Goal: Task Accomplishment & Management: Contribute content

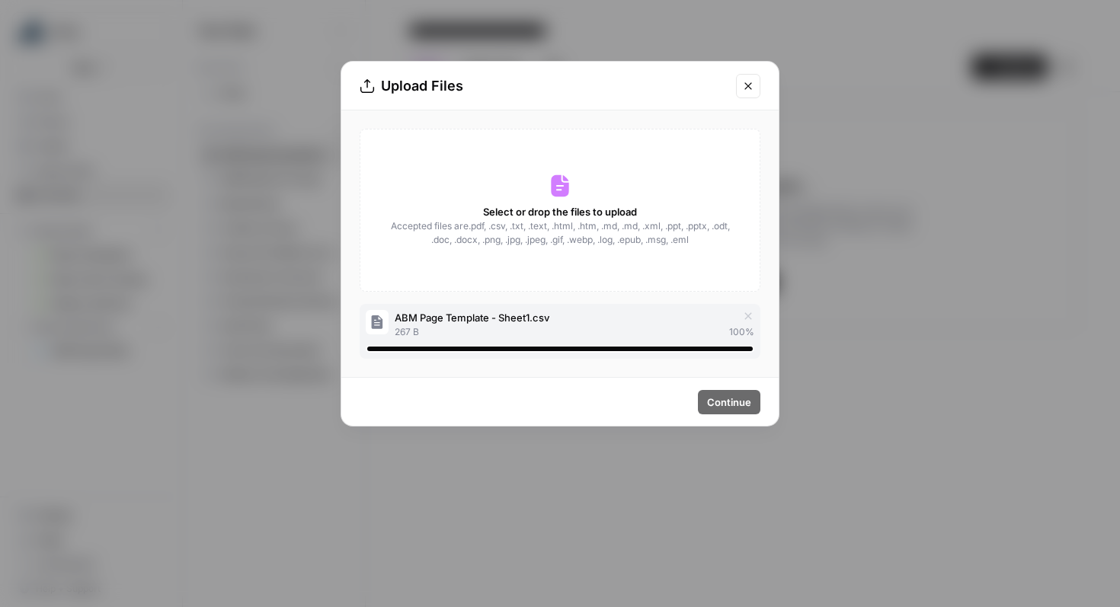
click at [748, 90] on icon "Close modal" at bounding box center [748, 86] width 12 height 12
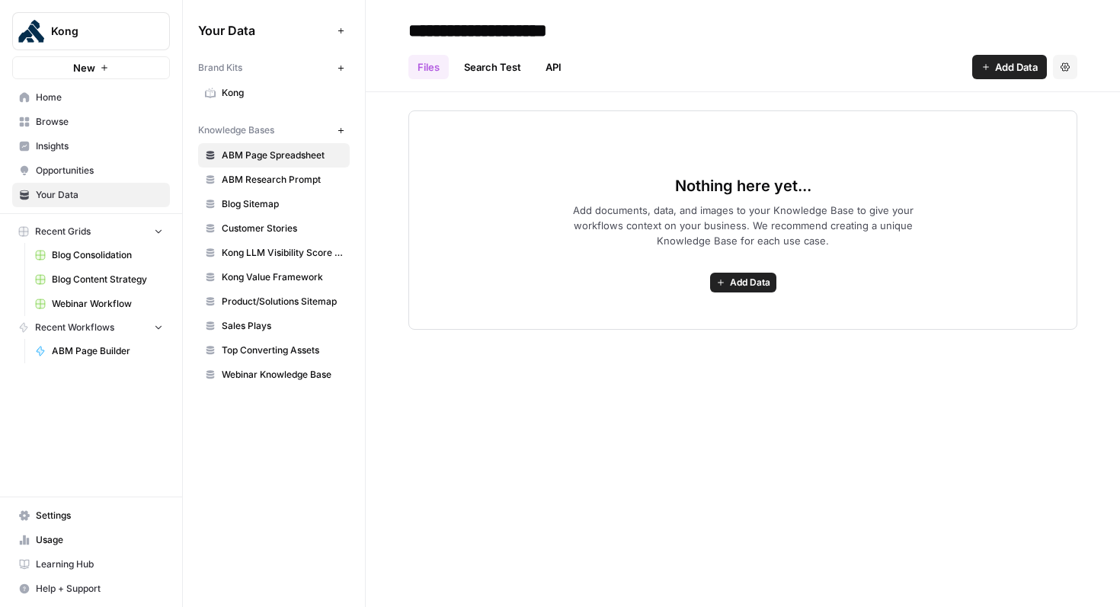
click at [73, 97] on span "Home" at bounding box center [99, 98] width 127 height 14
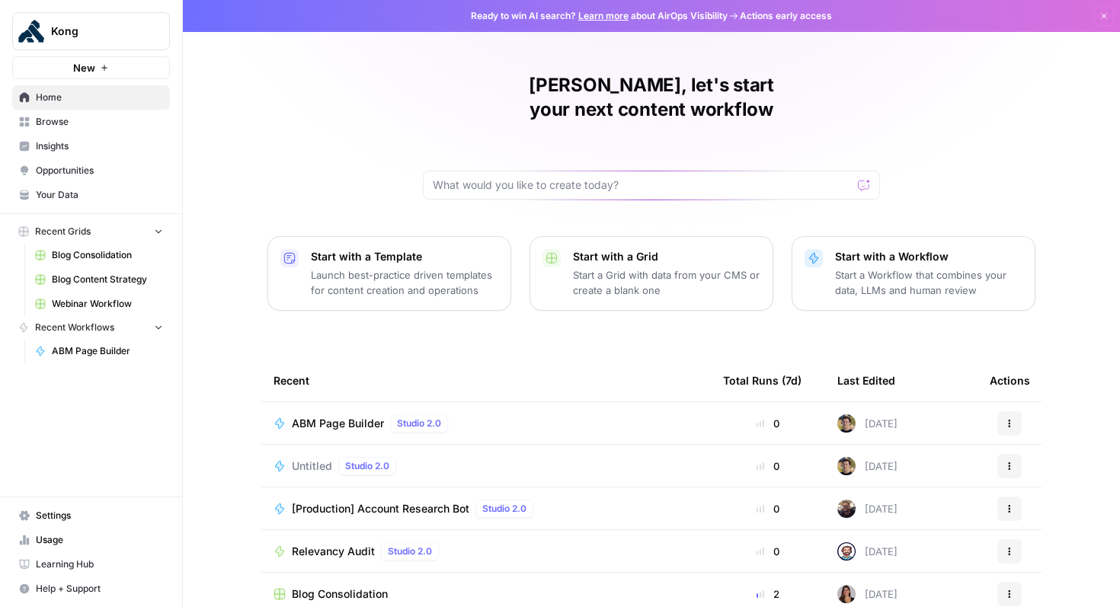
click at [70, 196] on span "Your Data" at bounding box center [99, 195] width 127 height 14
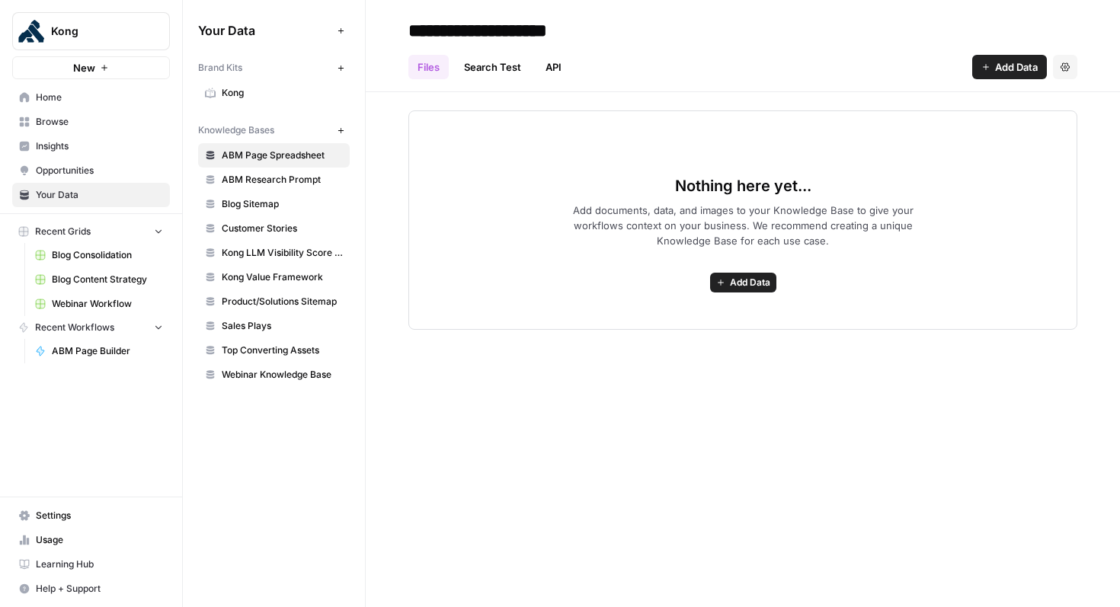
click at [287, 177] on span "ABM Research Prompt" at bounding box center [282, 180] width 121 height 14
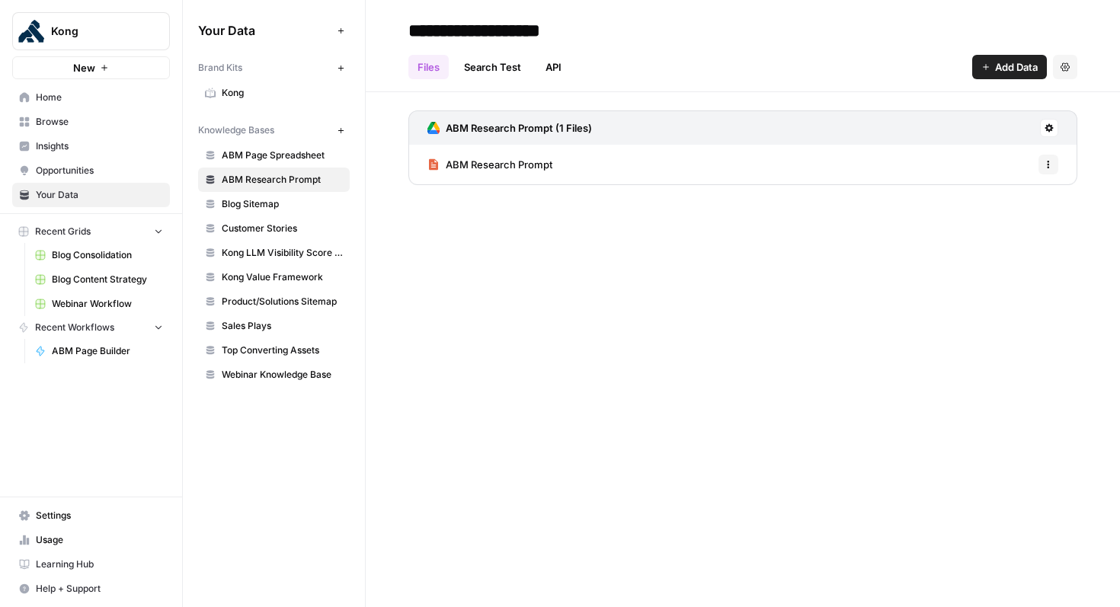
click at [282, 155] on span "ABM Page Spreadsheet" at bounding box center [282, 156] width 121 height 14
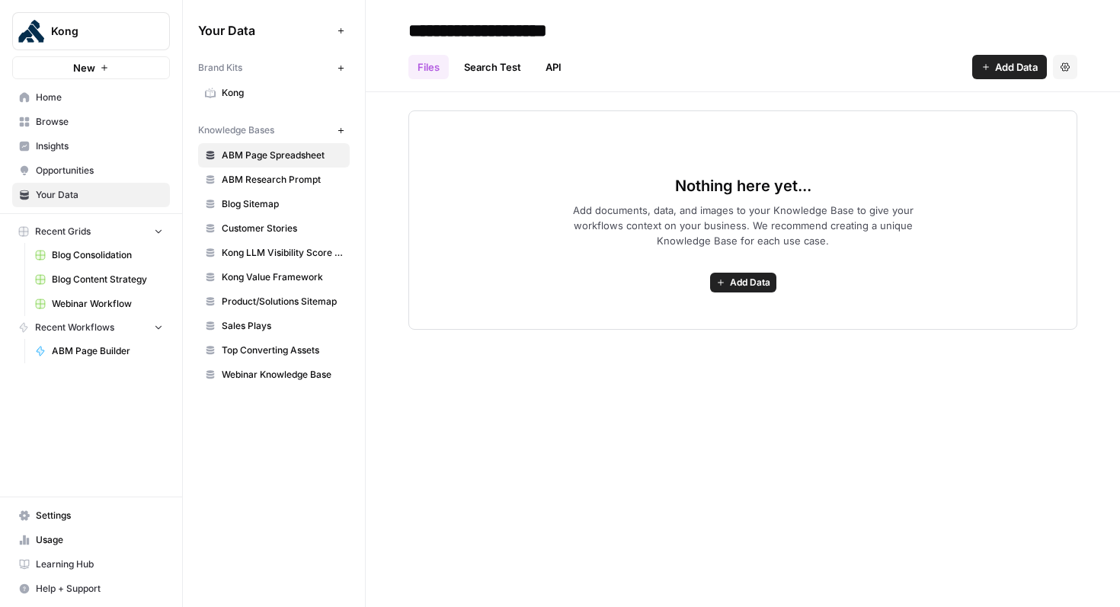
click at [742, 276] on span "Add Data" at bounding box center [750, 283] width 40 height 14
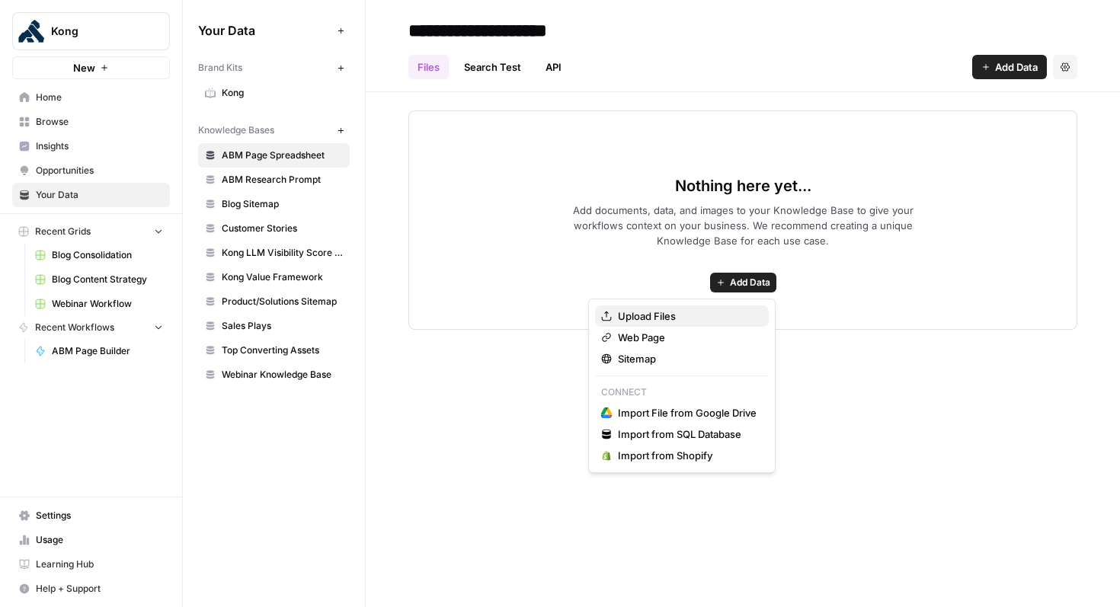
click at [658, 318] on span "Upload Files" at bounding box center [687, 315] width 139 height 15
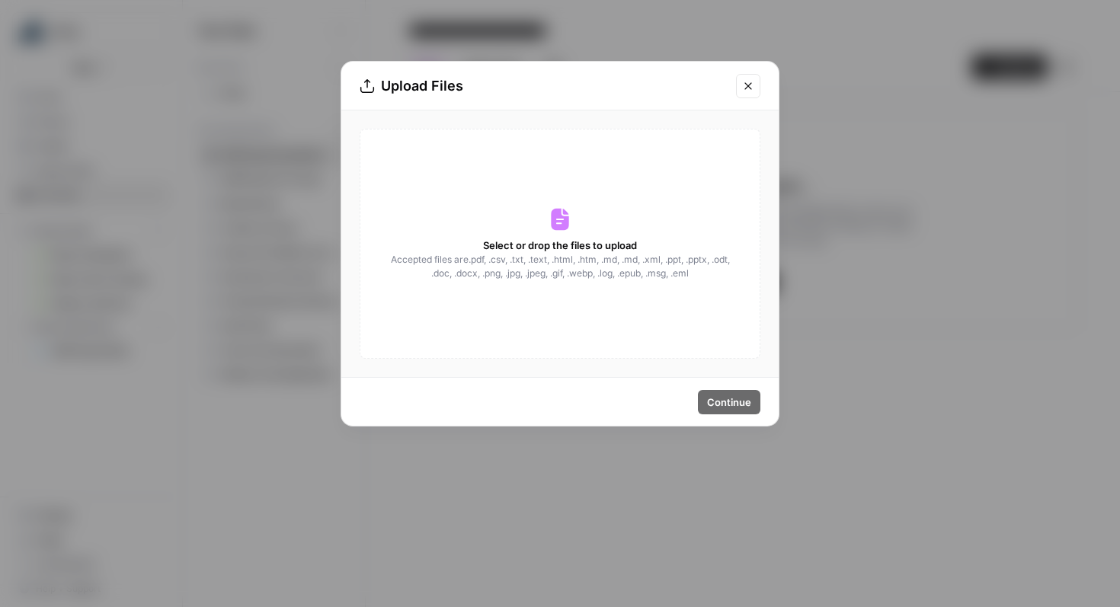
click at [539, 196] on div "Select or drop the files to upload Accepted files are .pdf, .csv, .txt, .text, …" at bounding box center [560, 244] width 401 height 230
click at [567, 228] on icon at bounding box center [560, 220] width 18 height 22
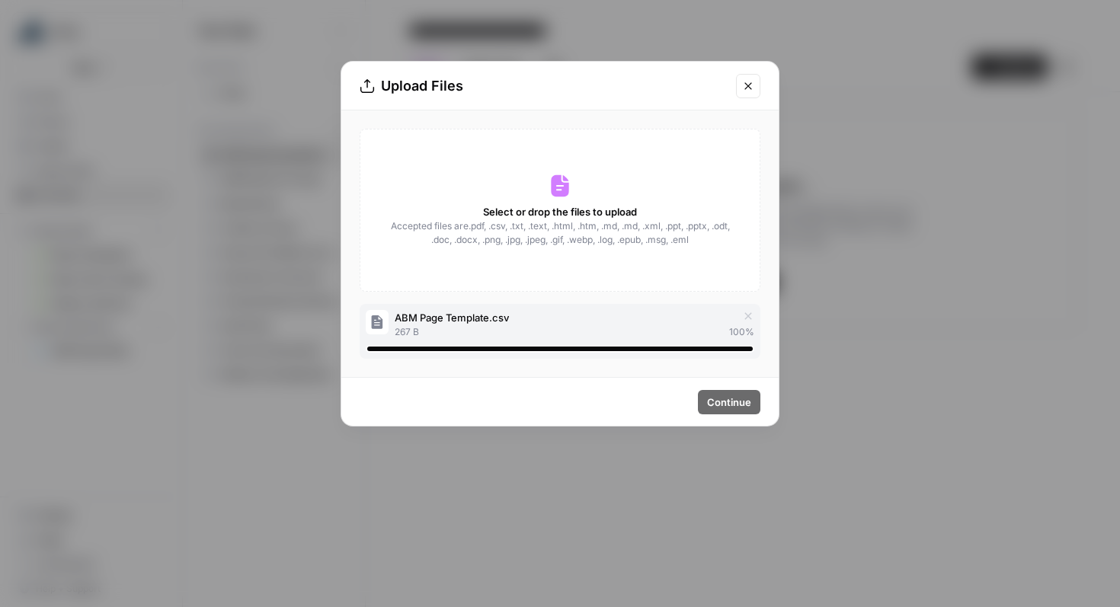
click at [746, 85] on icon "Close modal" at bounding box center [748, 86] width 12 height 12
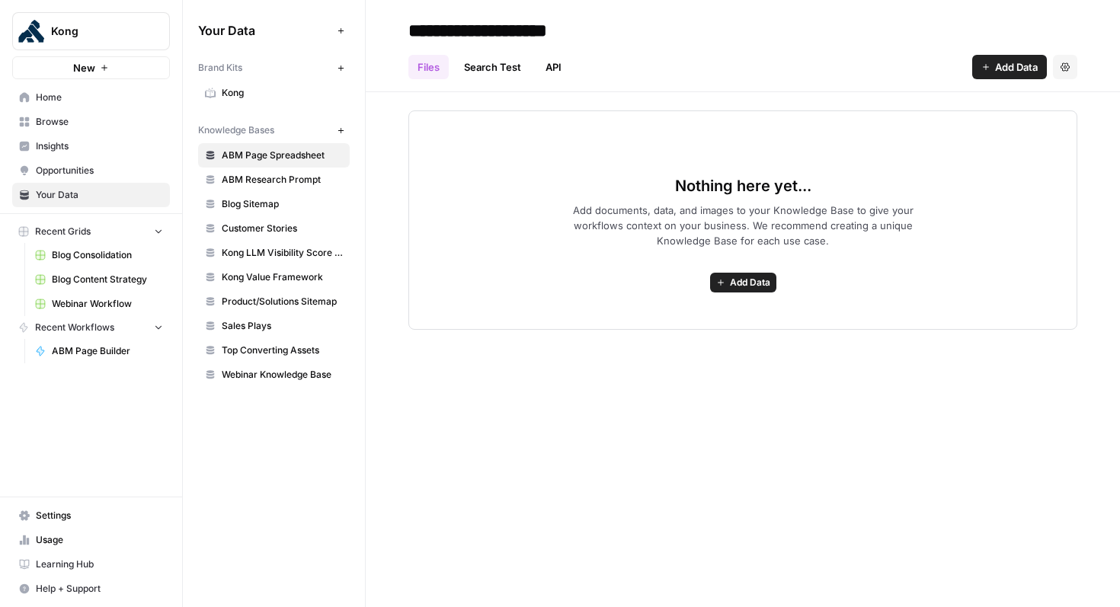
click at [737, 282] on span "Add Data" at bounding box center [750, 283] width 40 height 14
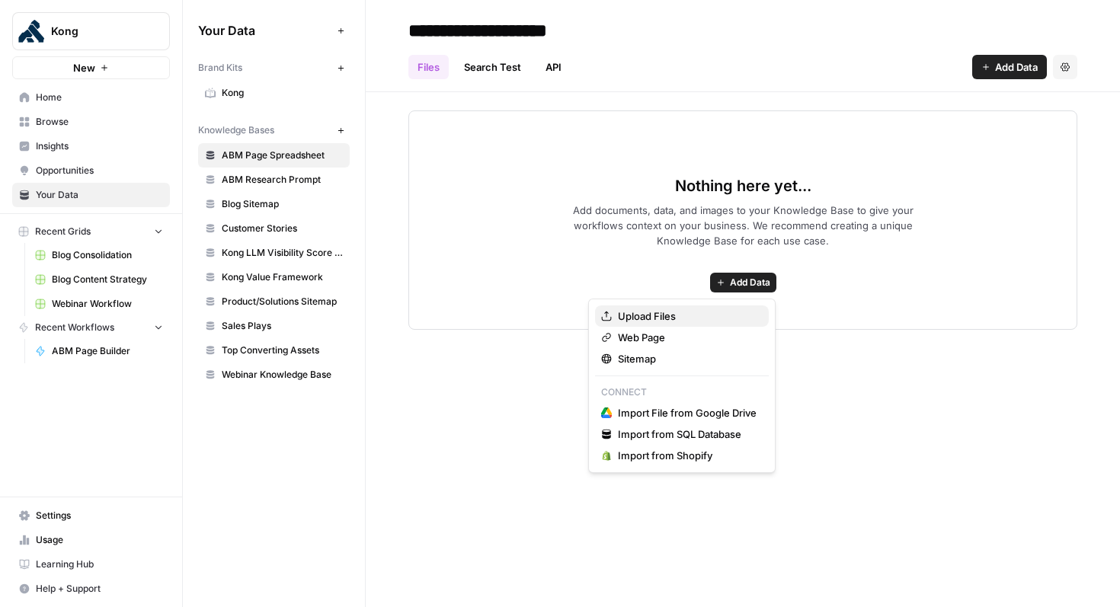
click at [691, 320] on span "Upload Files" at bounding box center [687, 315] width 139 height 15
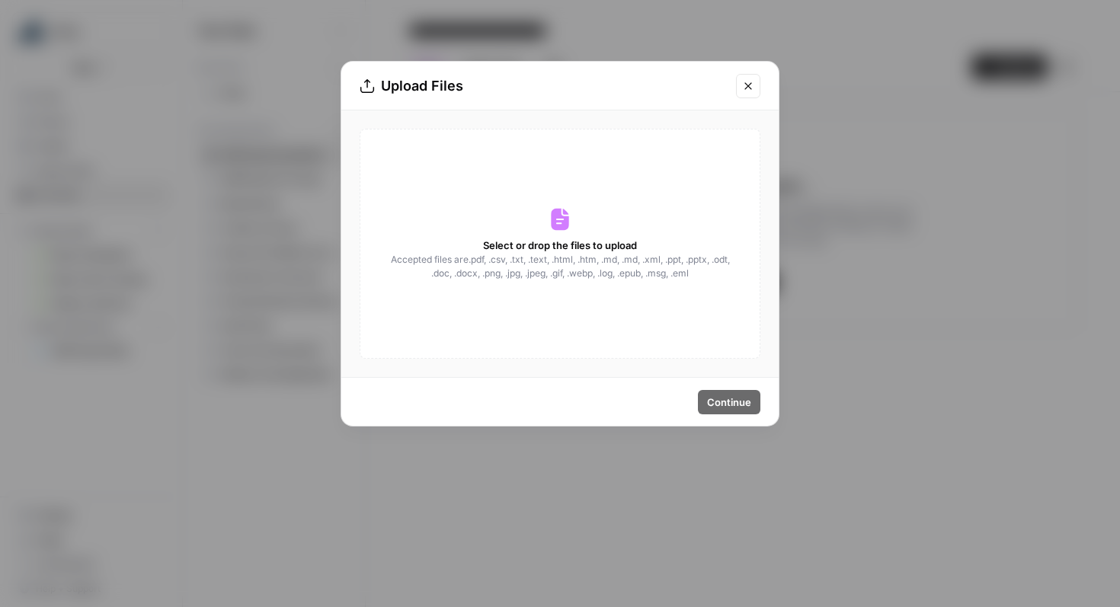
click at [587, 238] on span "Select or drop the files to upload" at bounding box center [560, 245] width 154 height 15
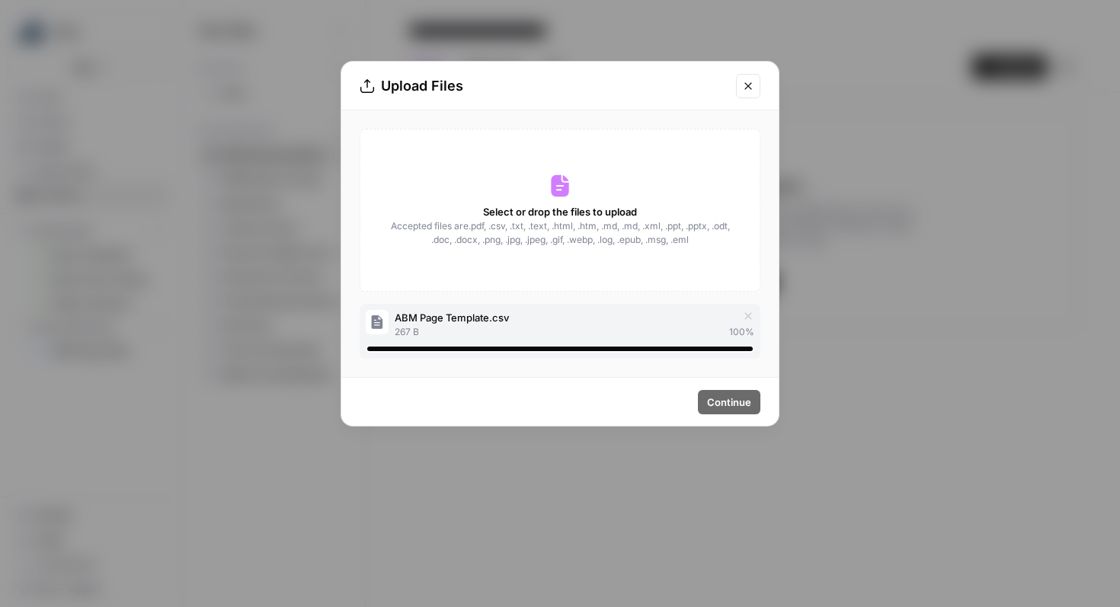
click at [759, 67] on div "Upload Files" at bounding box center [559, 86] width 437 height 49
click at [752, 78] on button "Close modal" at bounding box center [748, 86] width 24 height 24
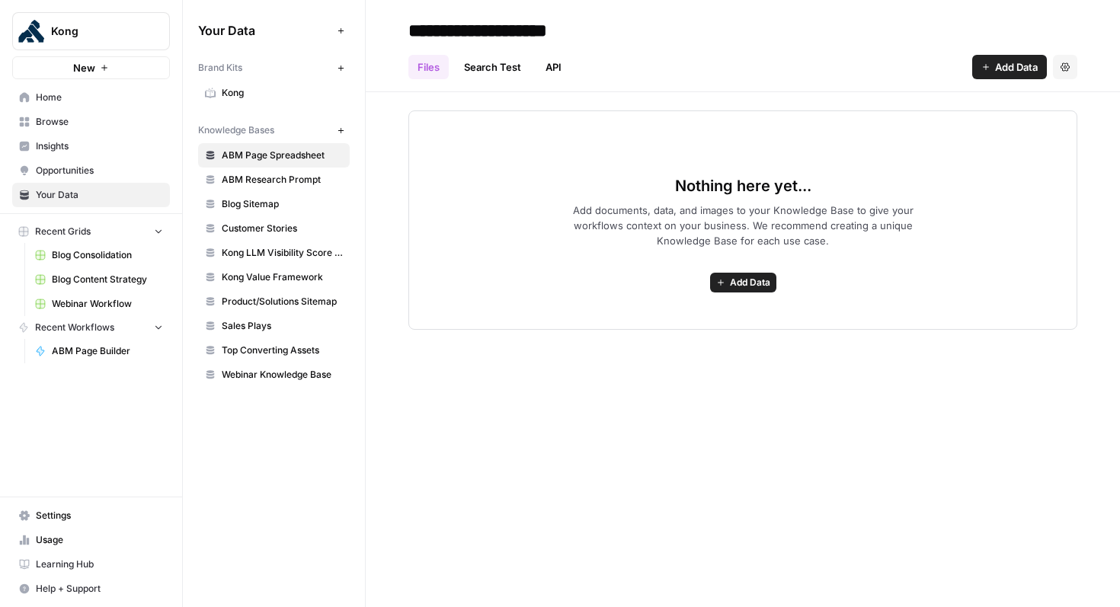
click at [743, 288] on span "Add Data" at bounding box center [750, 283] width 40 height 14
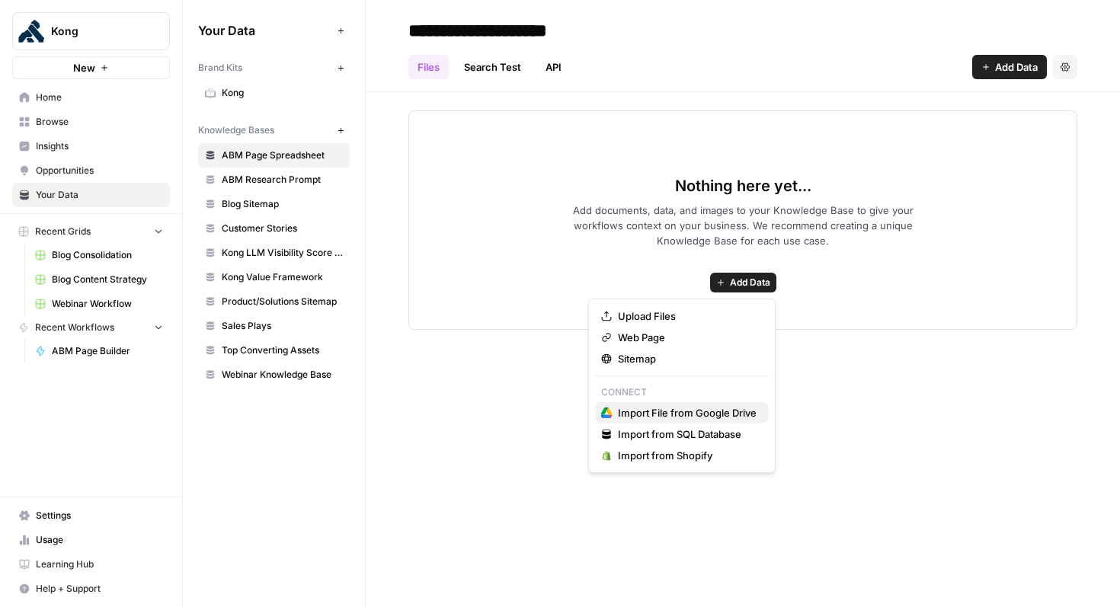
click at [721, 414] on span "Import File from Google Drive" at bounding box center [687, 412] width 139 height 15
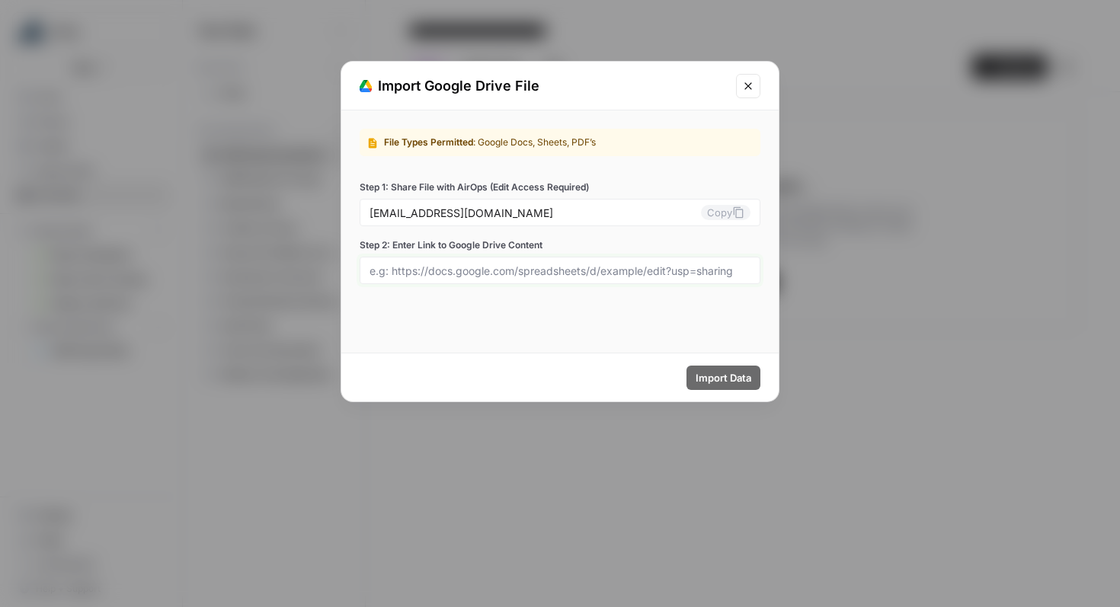
click at [596, 273] on input "Step 2: Enter Link to Google Drive Content" at bounding box center [559, 271] width 381 height 14
paste input "[URL][DOMAIN_NAME]"
type input "[URL][DOMAIN_NAME]"
click at [701, 205] on button "Copy" at bounding box center [726, 212] width 50 height 15
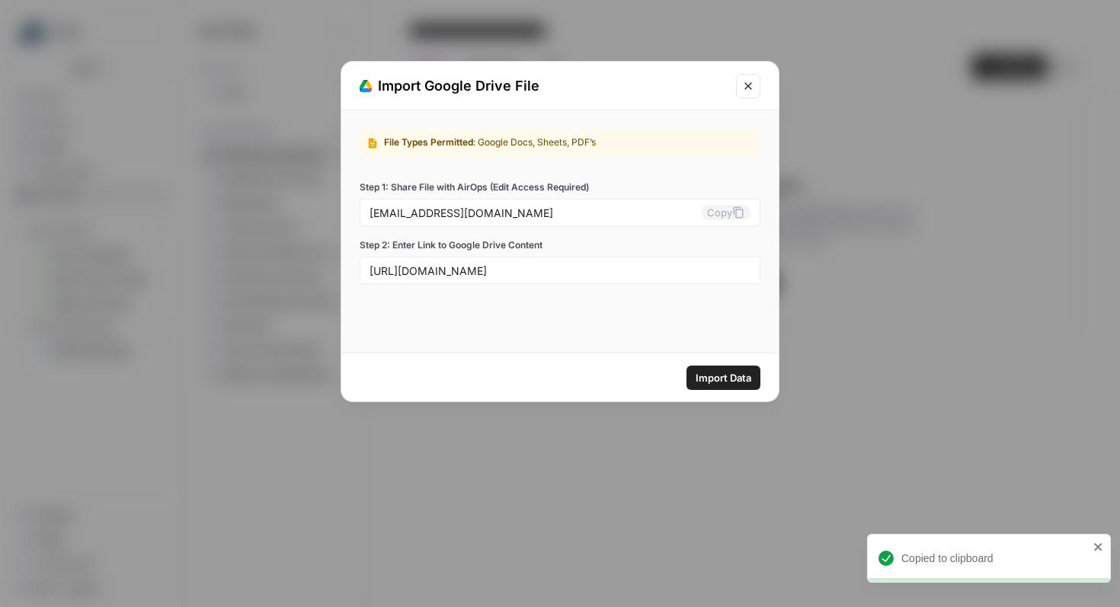
scroll to position [0, 0]
click at [715, 383] on span "Import Data" at bounding box center [723, 377] width 56 height 15
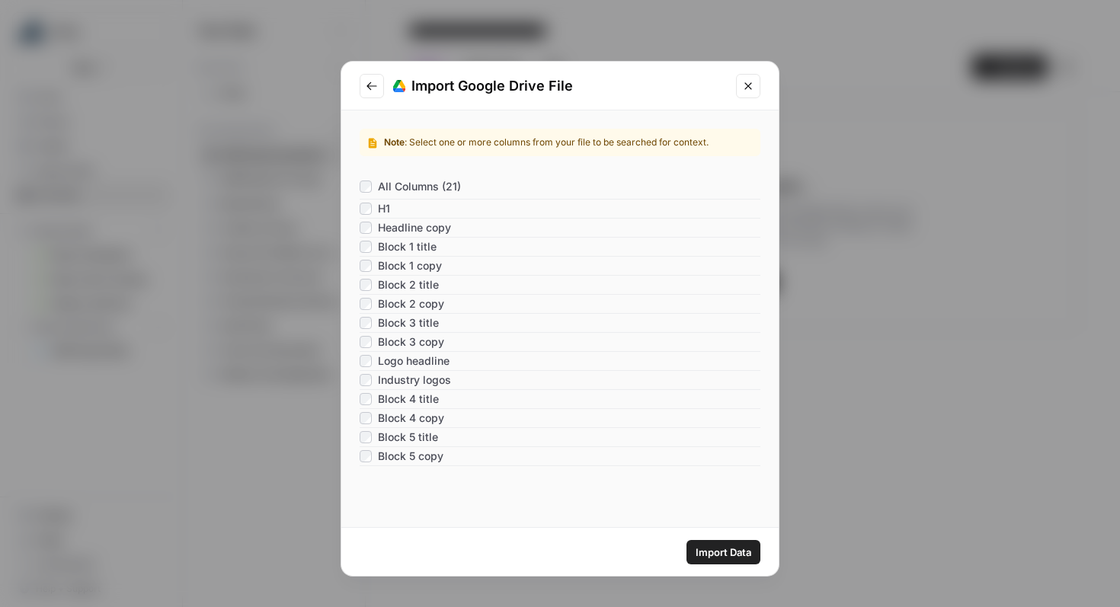
click at [736, 551] on span "Import Data" at bounding box center [723, 552] width 56 height 15
